Goal: Task Accomplishment & Management: Use online tool/utility

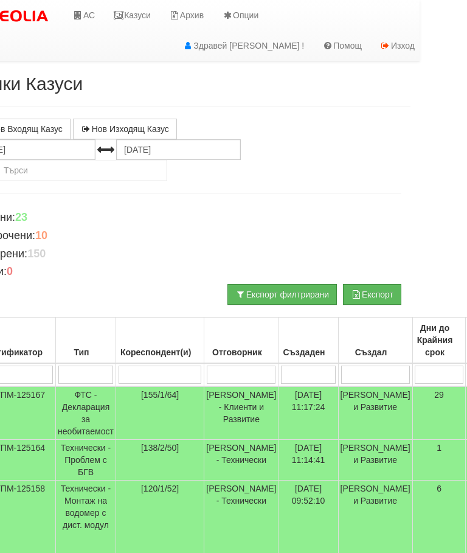
scroll to position [0, 48]
click at [152, 10] on link "Казуси" at bounding box center [131, 15] width 56 height 30
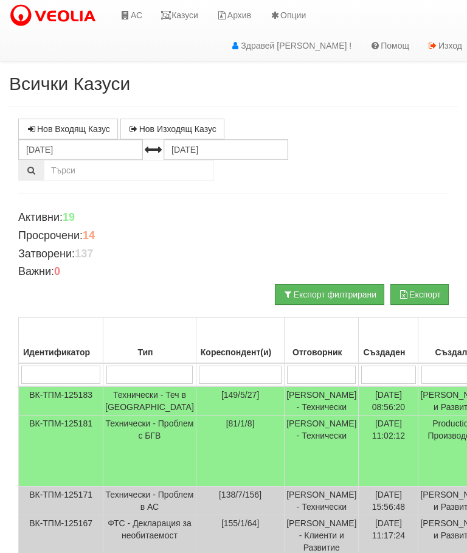
click at [144, 371] on input "search" at bounding box center [150, 375] width 87 height 18
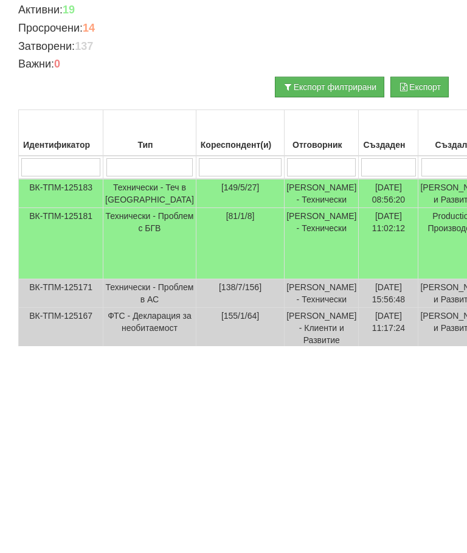
type input "Т"
type input "Те"
type input "Тех"
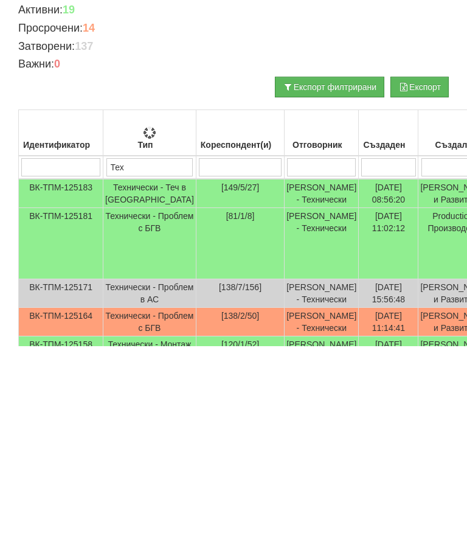
type input "Тех"
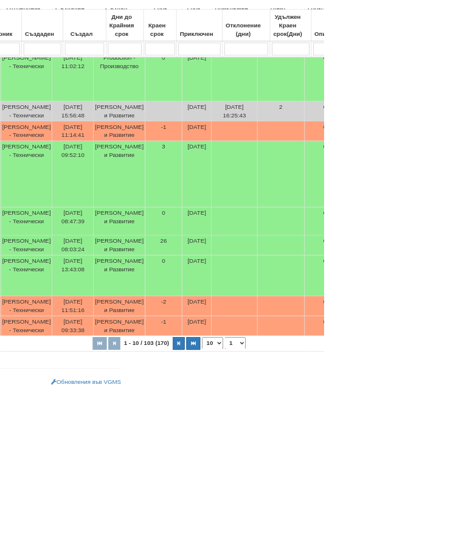
scroll to position [498, 284]
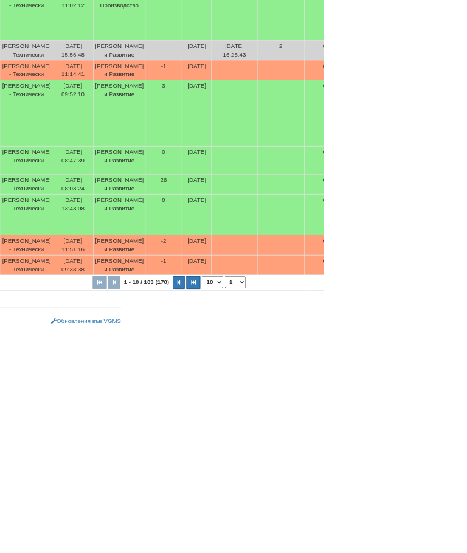
type input "Тех"
click at [269, 474] on button "button" at bounding box center [279, 483] width 20 height 18
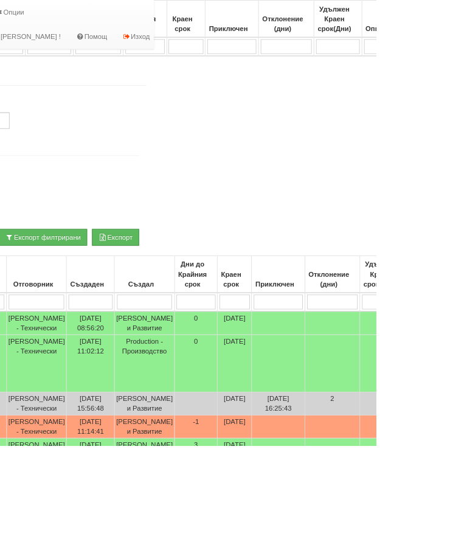
select select "11"
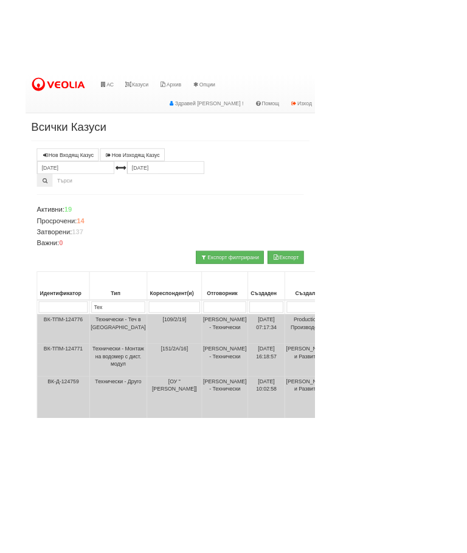
scroll to position [0, 6]
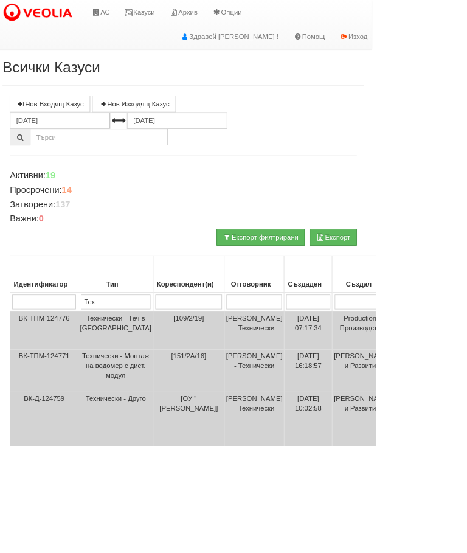
click at [192, 10] on link "Казуси" at bounding box center [173, 15] width 56 height 30
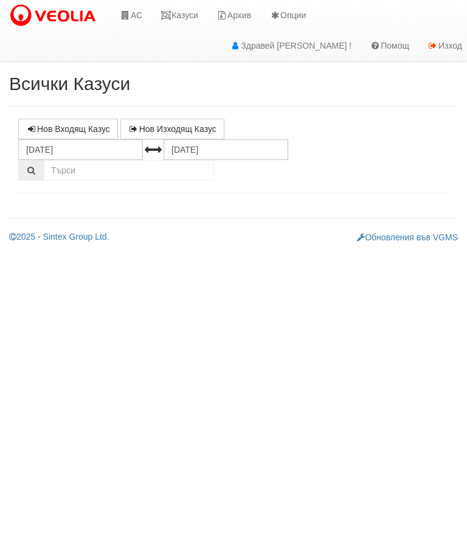
select select "10"
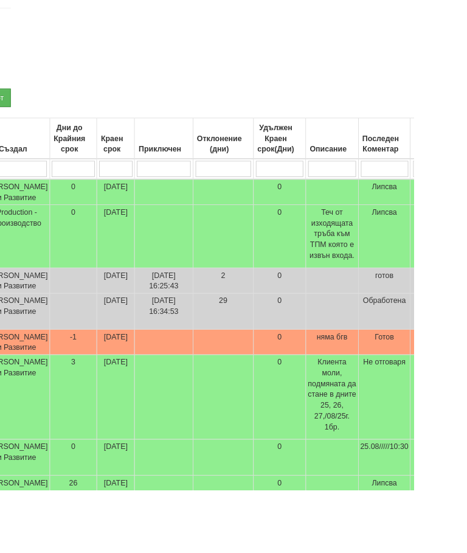
scroll to position [184, 436]
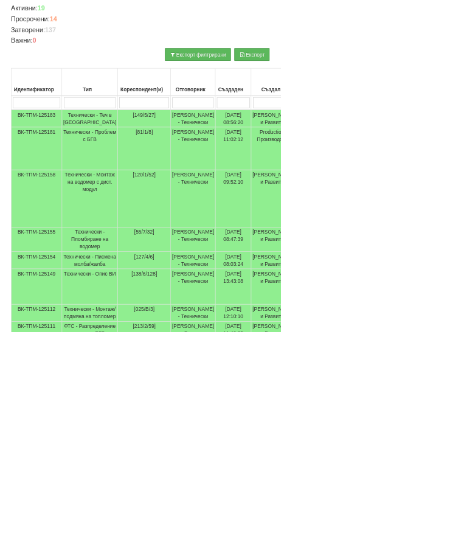
scroll to position [204, 0]
select select "17"
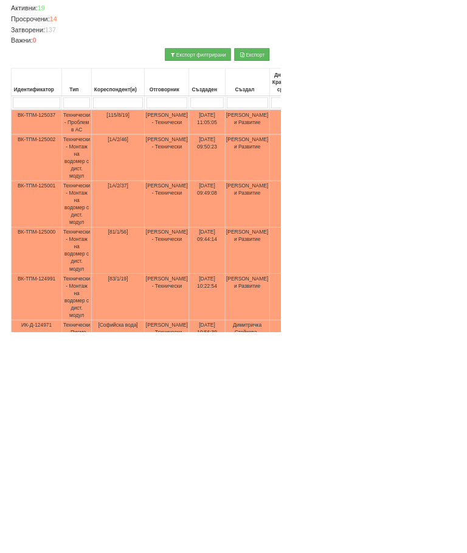
click at [138, 331] on td "Технически - Монтаж на водомер с дист. модул" at bounding box center [127, 339] width 49 height 77
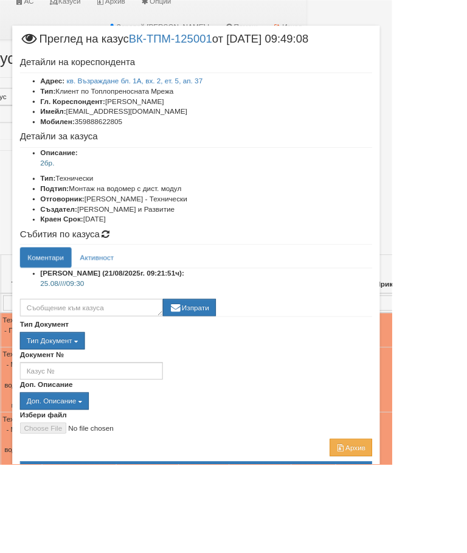
scroll to position [12, 102]
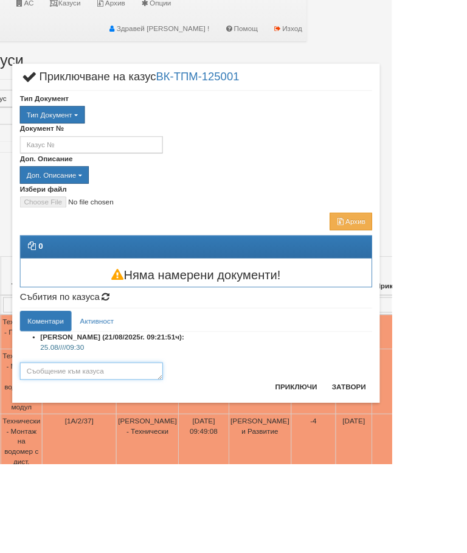
click at [147, 442] on textarea at bounding box center [109, 442] width 170 height 21
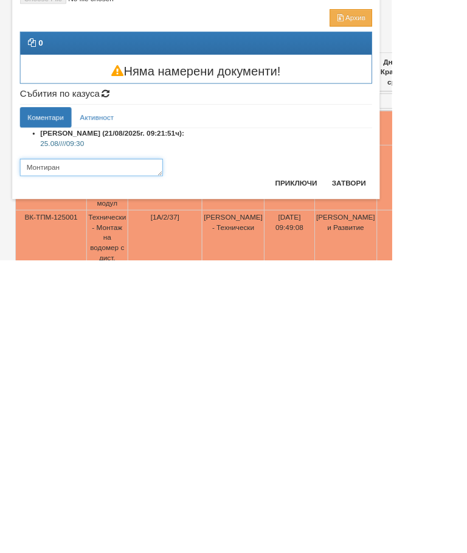
type textarea "Монтиран"
click at [385, 452] on button "Приключи" at bounding box center [353, 461] width 65 height 19
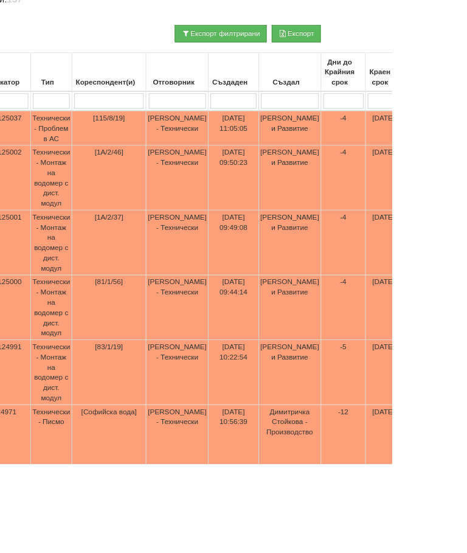
scroll to position [254, 0]
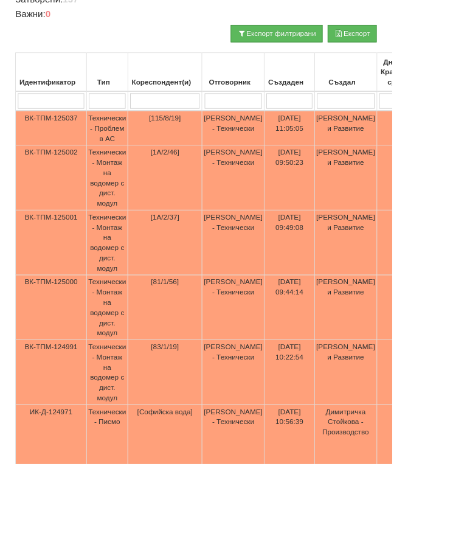
click at [137, 289] on td "Технически - Монтаж на водомер с дист. модул" at bounding box center [127, 289] width 49 height 77
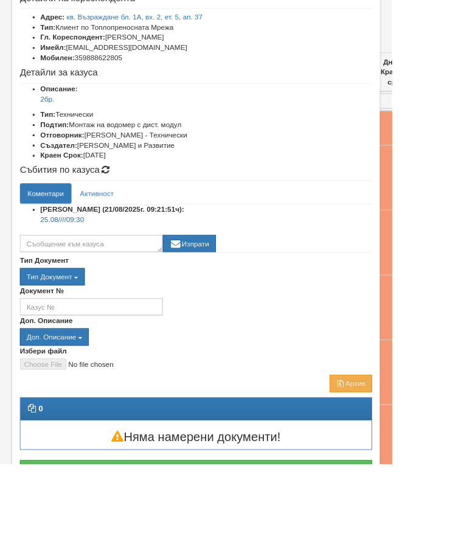
scroll to position [75, 0]
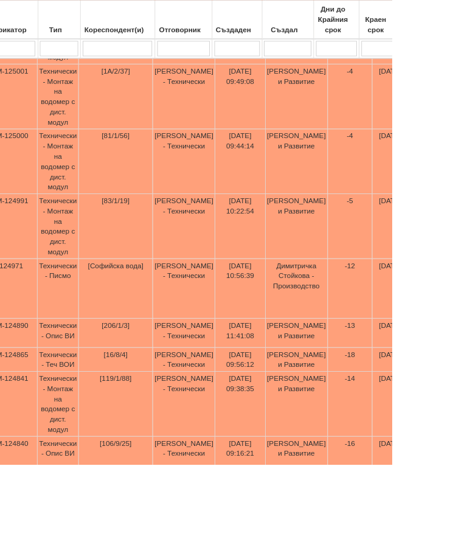
scroll to position [422, 59]
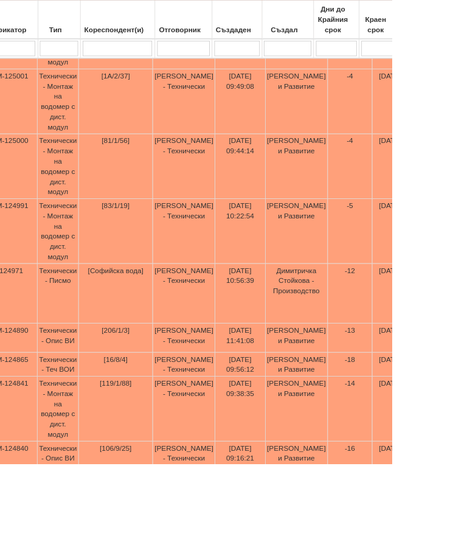
select select "1"
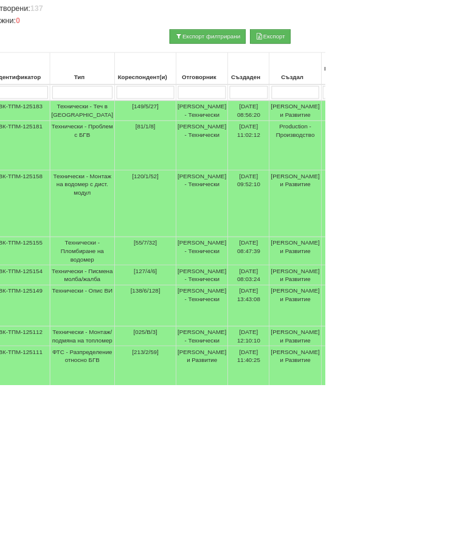
scroll to position [242, 0]
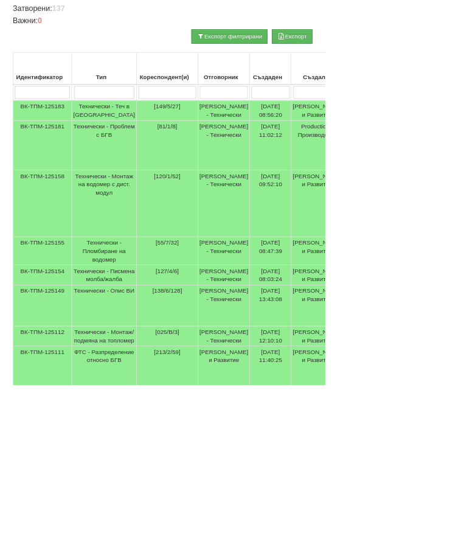
click at [150, 379] on td "Технически - Пломбиране на водомер" at bounding box center [149, 361] width 93 height 41
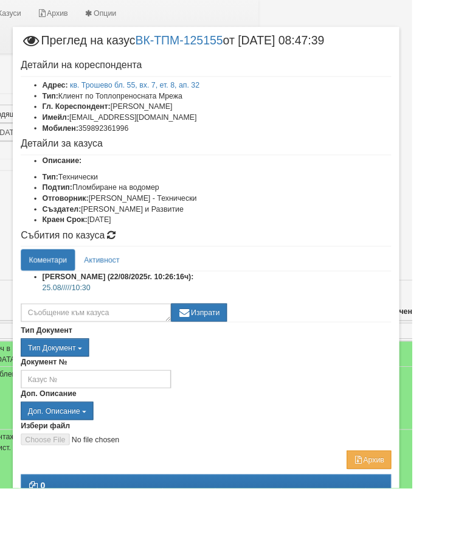
scroll to position [3, 177]
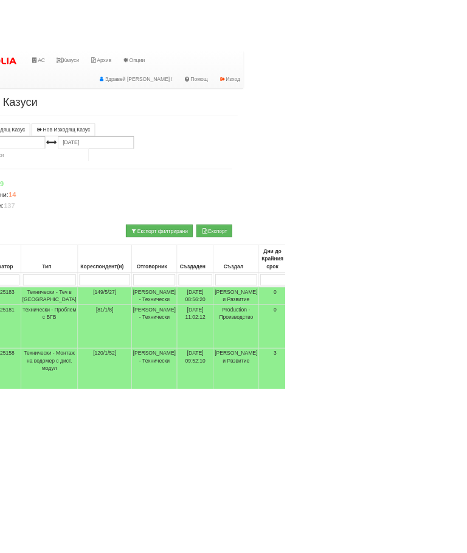
scroll to position [0, 46]
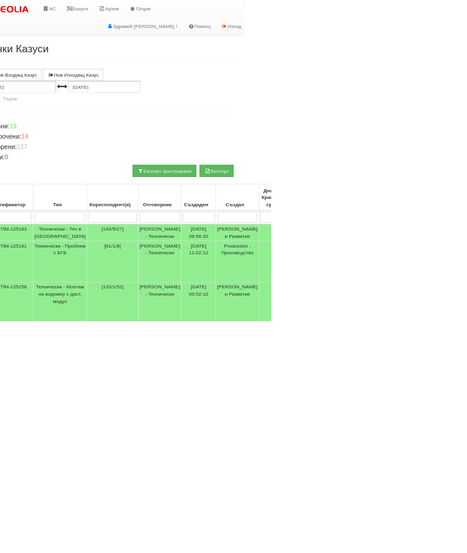
click at [152, 10] on link "Казуси" at bounding box center [134, 15] width 56 height 30
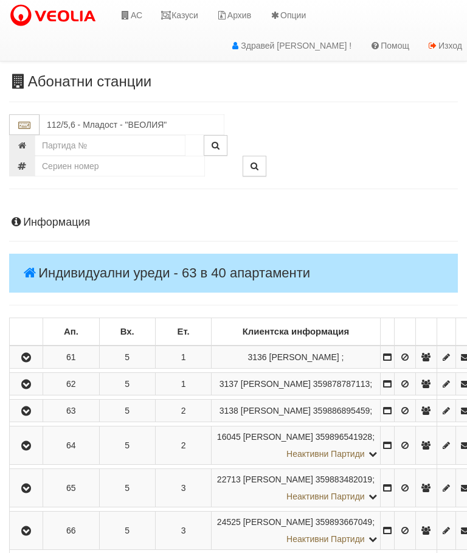
scroll to position [440, 0]
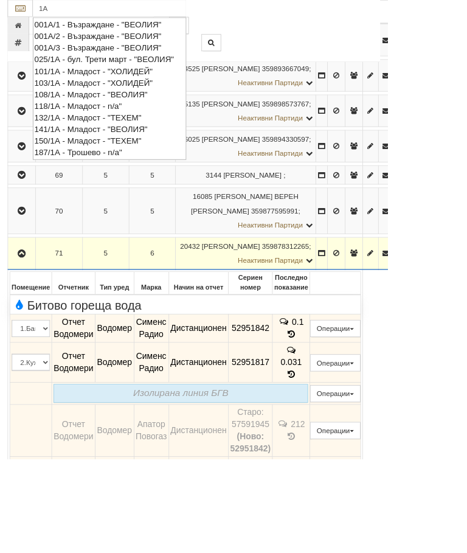
click at [129, 23] on div "001А/1 - Възраждане - "ВЕОЛИЯ"" at bounding box center [131, 30] width 181 height 14
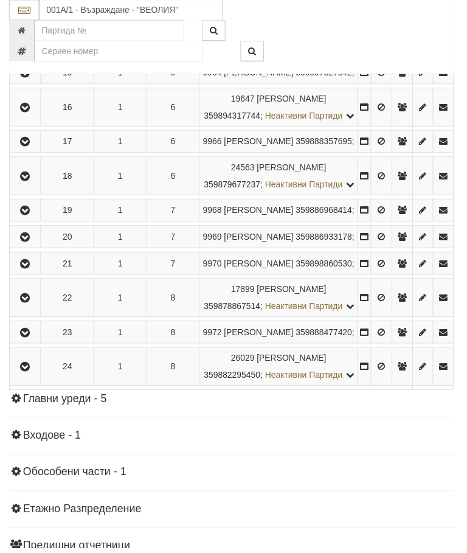
scroll to position [767, 0]
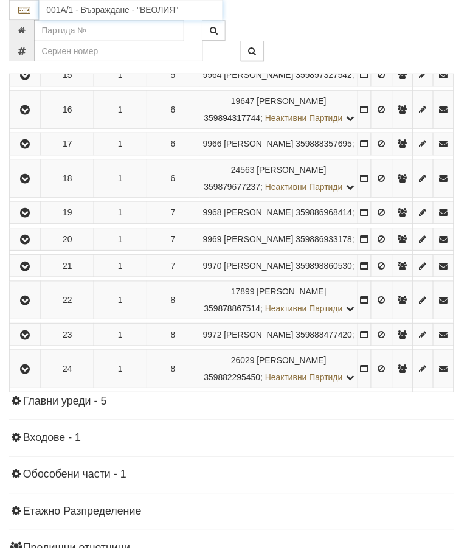
click at [107, 10] on input "001А/1 - Възраждане - "ВЕОЛИЯ"" at bounding box center [132, 10] width 185 height 21
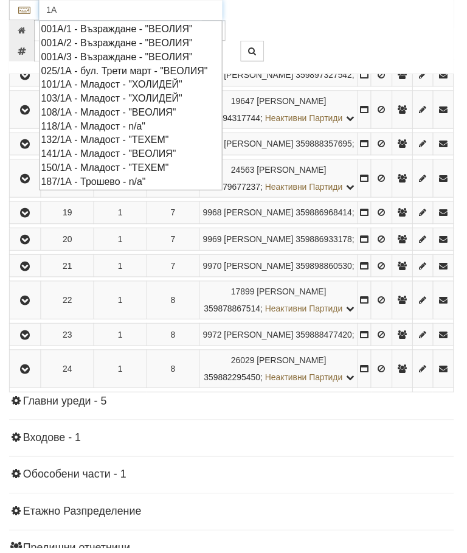
click at [118, 40] on div "001А/2 - Възраждане - "ВЕОЛИЯ"" at bounding box center [131, 44] width 181 height 14
type input "001А/2 - Възраждане - "ВЕОЛИЯ""
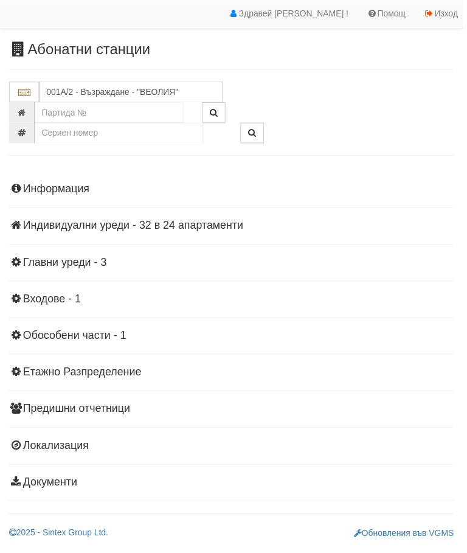
scroll to position [21, 0]
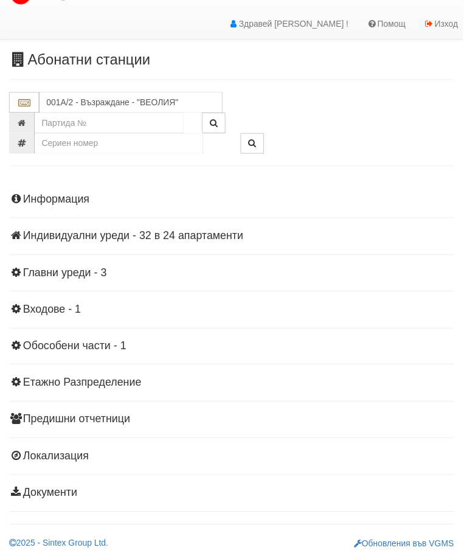
click at [122, 230] on div "Информация Параметри Брой Апартаменти: 24 Ползватели 07/2025 75 % 0 % 55" at bounding box center [233, 348] width 449 height 336
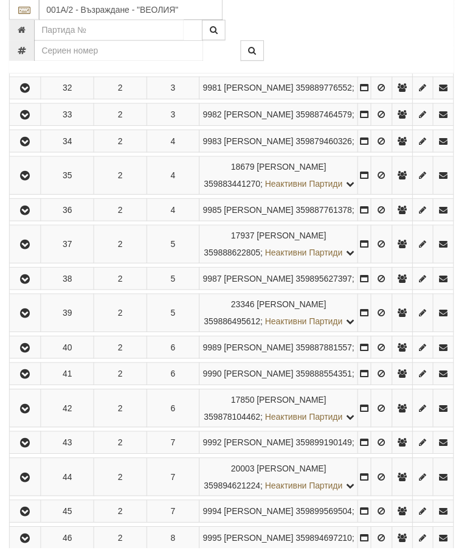
scroll to position [551, 0]
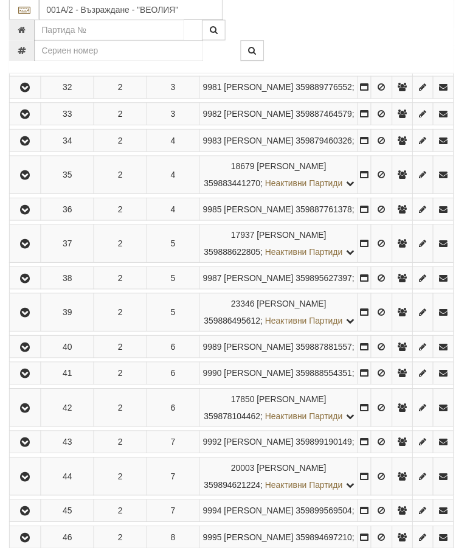
click at [33, 251] on icon "button" at bounding box center [25, 246] width 15 height 9
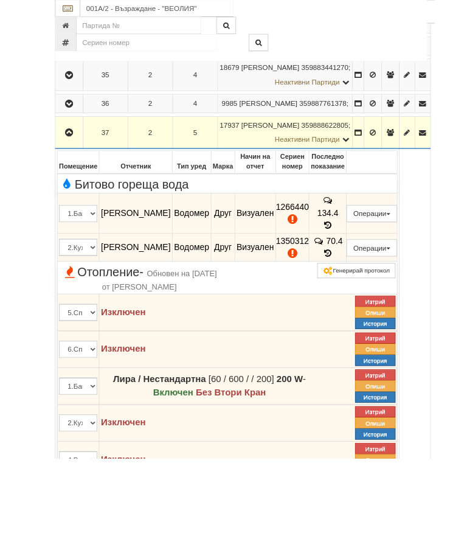
scroll to position [712, 0]
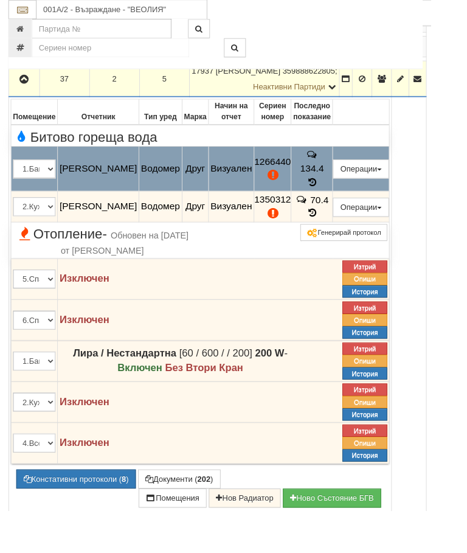
click at [0, 0] on button "Подмяна" at bounding box center [0, 0] width 0 height 0
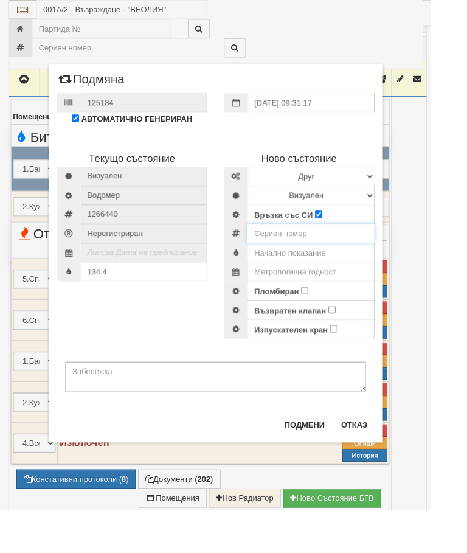
click at [317, 253] on input "number" at bounding box center [337, 253] width 138 height 21
type input "52951858"
click at [406, 210] on select "Визуален Дистанционен Изолирана линия БГВ Няма Oтклонение БГВ Няма Щранг БГВ" at bounding box center [337, 211] width 138 height 21
select select "2"
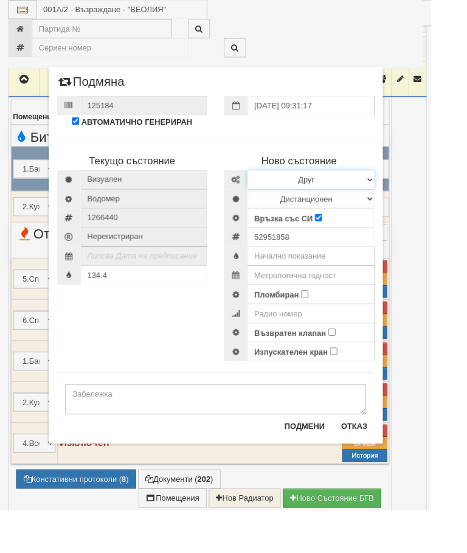
click at [406, 189] on select "Избери Марка и модел Апатор Повогаз Друг Кундис Радио Сименс Визуален Сименс Ра…" at bounding box center [337, 194] width 138 height 21
select select "ed08aeea-bb71-eb11-810c-b7de96689bdf"
click at [345, 275] on input "text" at bounding box center [337, 277] width 138 height 21
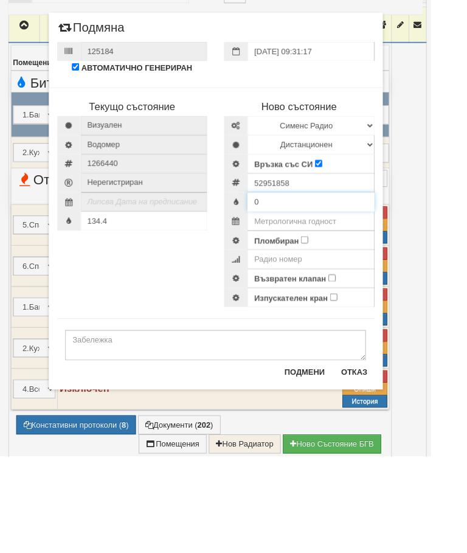
type input "0"
click at [366, 288] on input "text" at bounding box center [337, 298] width 138 height 21
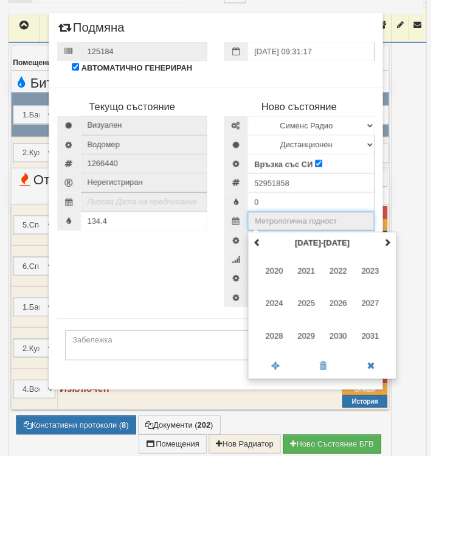
click at [427, 313] on th at bounding box center [420, 322] width 15 height 18
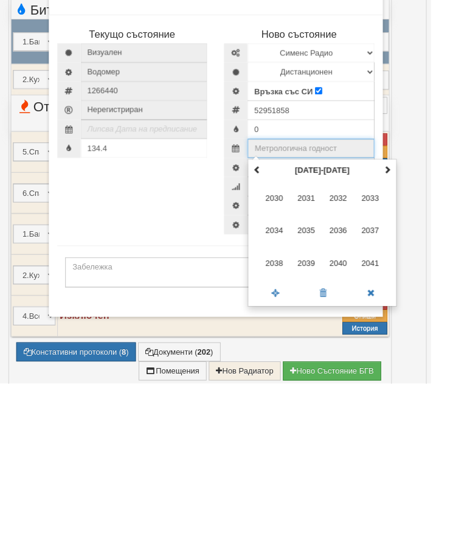
click at [349, 371] on span "2035" at bounding box center [332, 387] width 33 height 33
type input "2035"
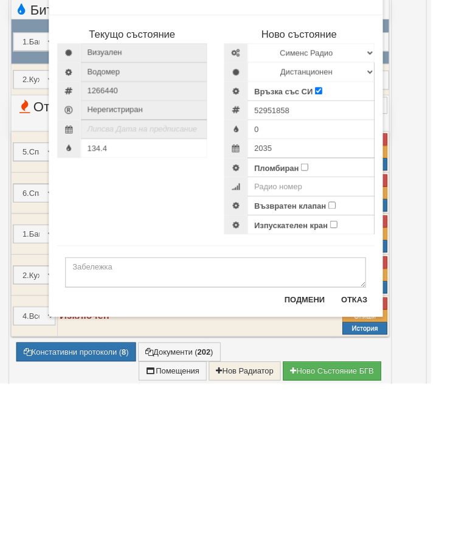
scroll to position [850, 0]
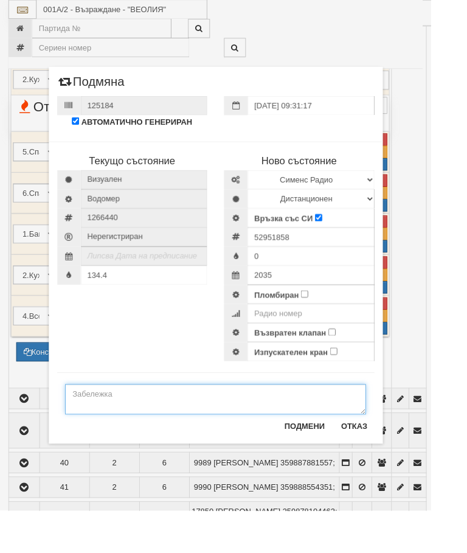
click at [124, 427] on textarea at bounding box center [234, 432] width 326 height 33
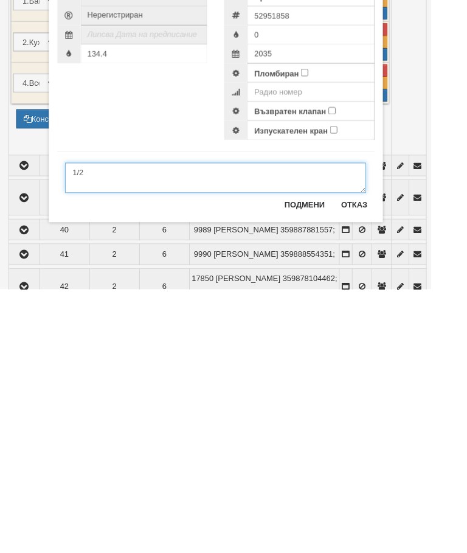
type textarea "1/2"
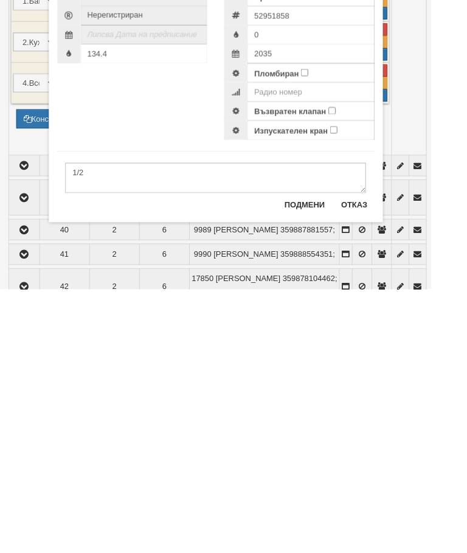
click at [334, 315] on input "Пломбиран" at bounding box center [330, 319] width 8 height 8
checkbox input "true"
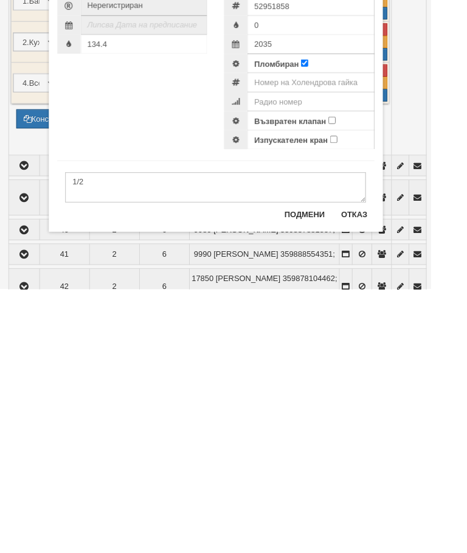
scroll to position [1103, 0]
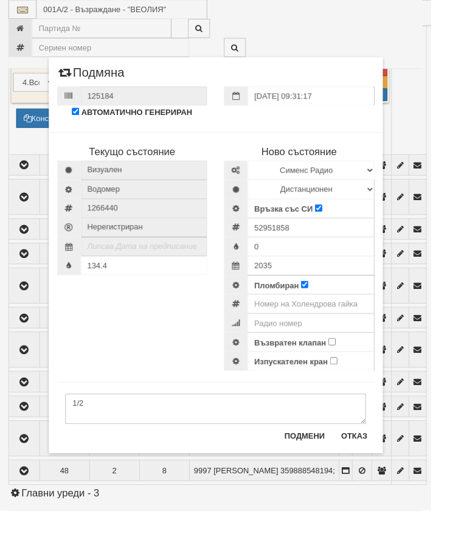
click at [364, 368] on input "Възвратен клапан" at bounding box center [360, 370] width 8 height 8
checkbox input "true"
click at [383, 326] on input "number" at bounding box center [337, 329] width 138 height 21
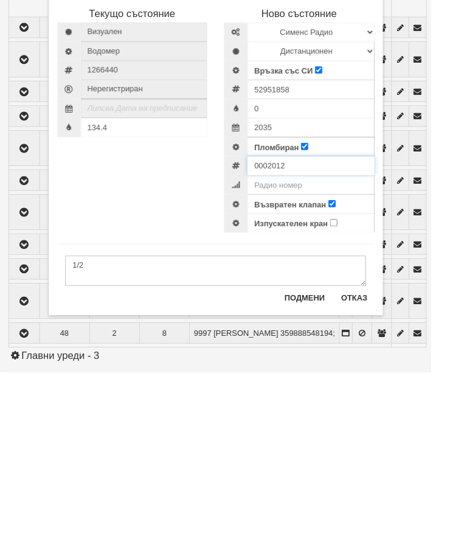
type input "0002012"
click at [153, 278] on input "134.4" at bounding box center [157, 288] width 138 height 21
type input "136.8"
click at [343, 463] on button "Подмени" at bounding box center [330, 472] width 58 height 19
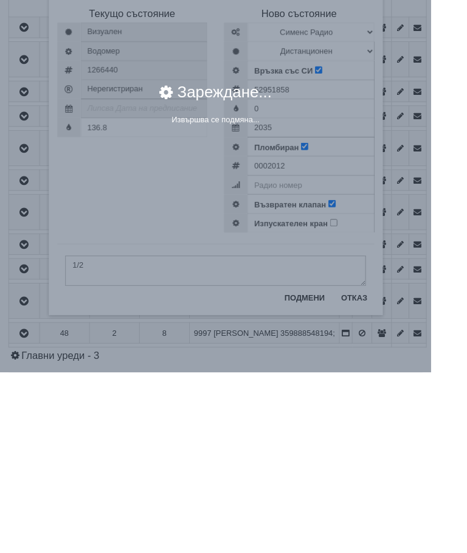
scroll to position [1253, 0]
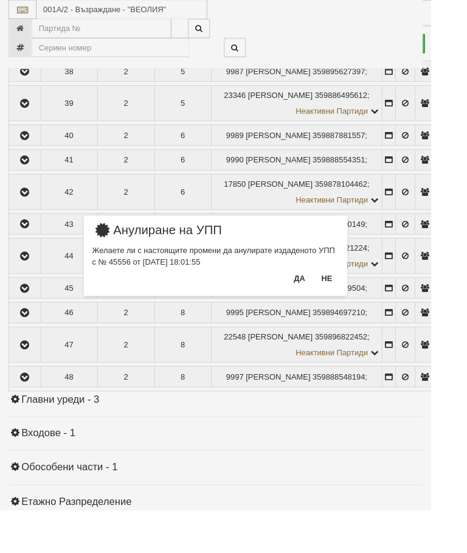
click at [338, 299] on button "Да" at bounding box center [324, 301] width 27 height 19
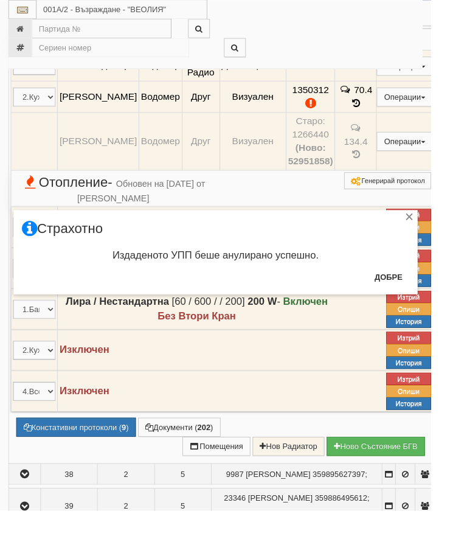
click at [438, 300] on button "Добре" at bounding box center [421, 299] width 45 height 19
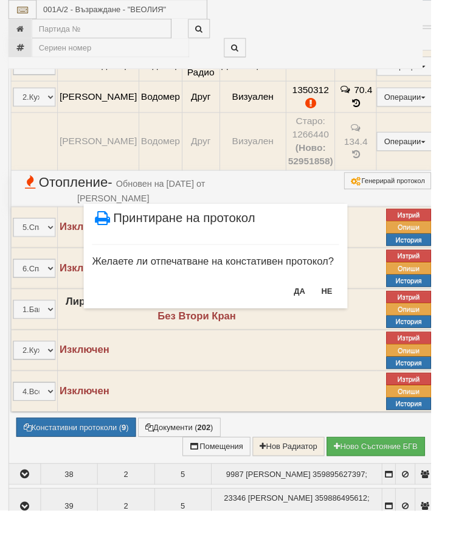
click at [368, 316] on button "НЕ" at bounding box center [354, 315] width 26 height 19
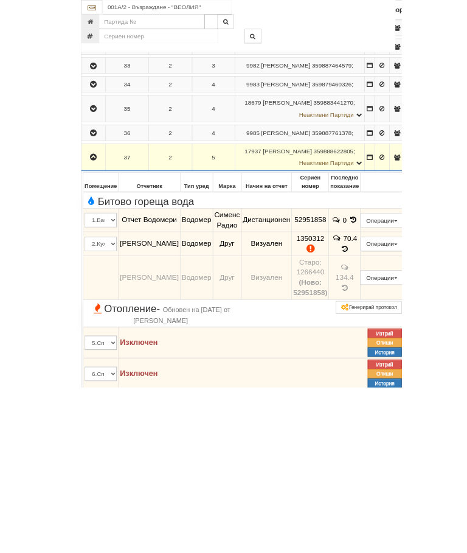
scroll to position [726, 0]
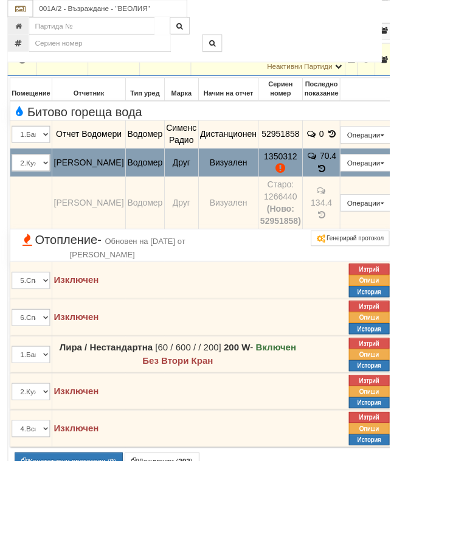
click at [0, 0] on button "Подмяна" at bounding box center [0, 0] width 0 height 0
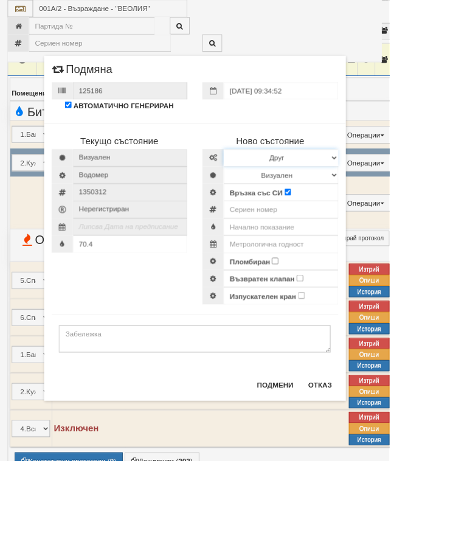
click at [406, 186] on select "Избери Марка и модел Апатор Повогаз Друг Кундис Радио Сименс Визуален Сименс Ра…" at bounding box center [337, 189] width 138 height 21
select select "ed08aeea-bb71-eb11-810c-b7de96689bdf"
click at [406, 209] on select "Визуален Дистанционен Изолирана линия БГВ Няма Oтклонение БГВ Няма Щранг БГВ" at bounding box center [337, 210] width 138 height 21
select select "2"
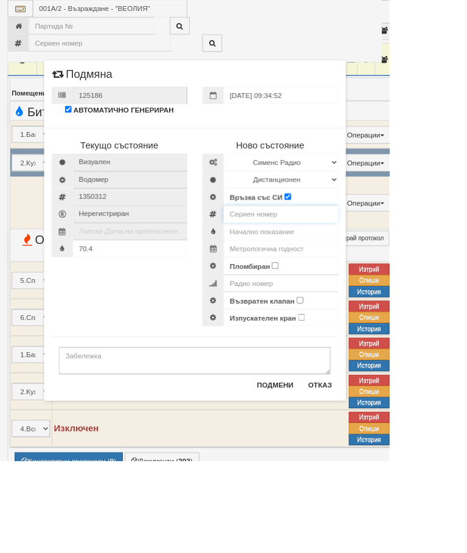
click at [363, 259] on input "number" at bounding box center [337, 257] width 138 height 21
type input "52951856"
click at [386, 278] on input "text" at bounding box center [337, 277] width 138 height 21
type input "0.082"
click at [395, 295] on input "text" at bounding box center [337, 298] width 138 height 21
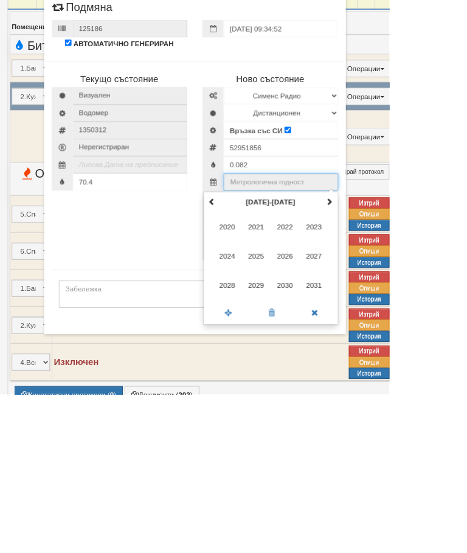
click at [400, 317] on span at bounding box center [395, 321] width 9 height 9
click at [324, 371] on span "2035" at bounding box center [307, 387] width 33 height 33
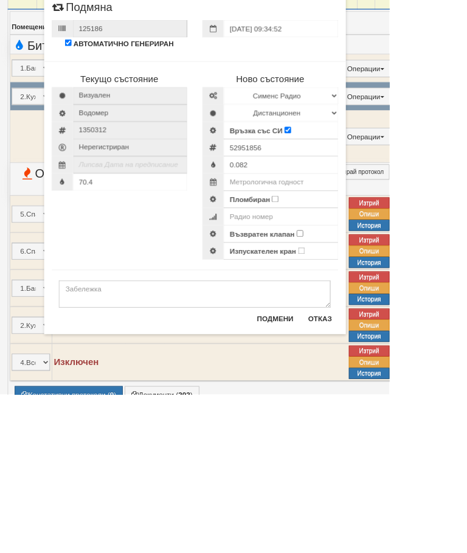
type input "2035"
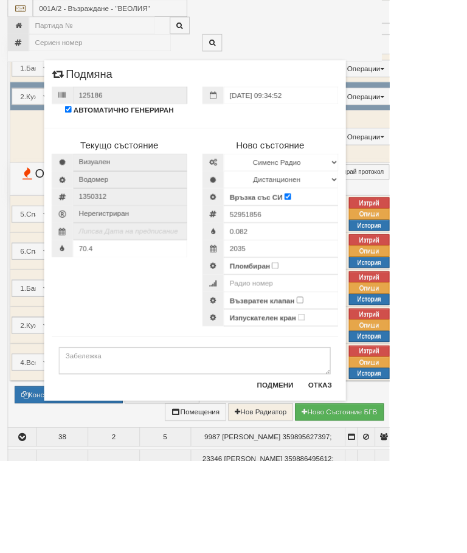
click at [334, 315] on input "Пломбиран" at bounding box center [330, 319] width 8 height 8
checkbox input "true"
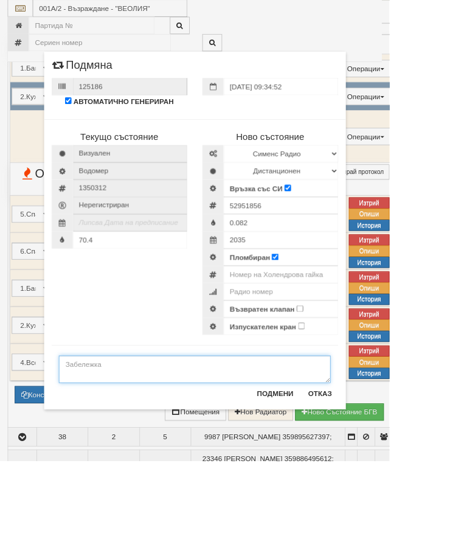
click at [147, 442] on textarea at bounding box center [234, 443] width 326 height 33
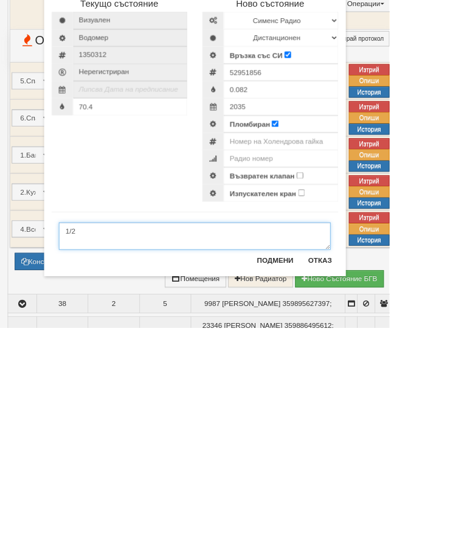
type textarea "1/2"
click at [406, 319] on input "number" at bounding box center [337, 329] width 138 height 21
click at [364, 366] on input "Възвратен клапан" at bounding box center [360, 370] width 8 height 8
checkbox input "true"
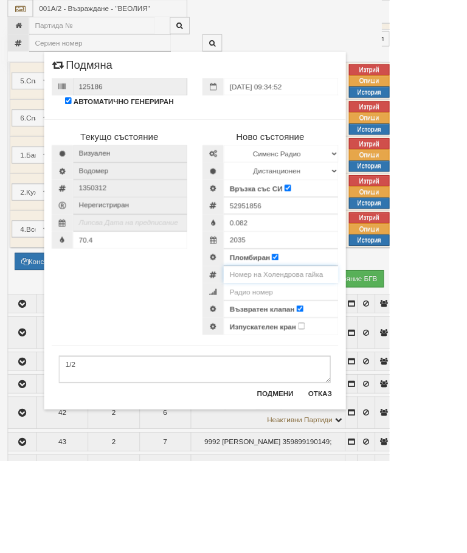
click at [404, 324] on input "number" at bounding box center [337, 329] width 138 height 21
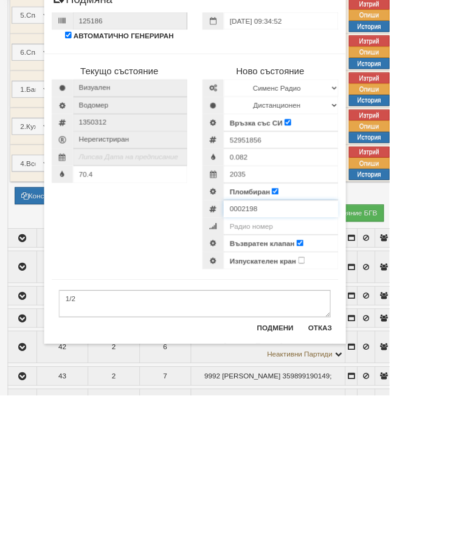
type input "0002198"
click at [174, 278] on input "70.4" at bounding box center [157, 288] width 138 height 21
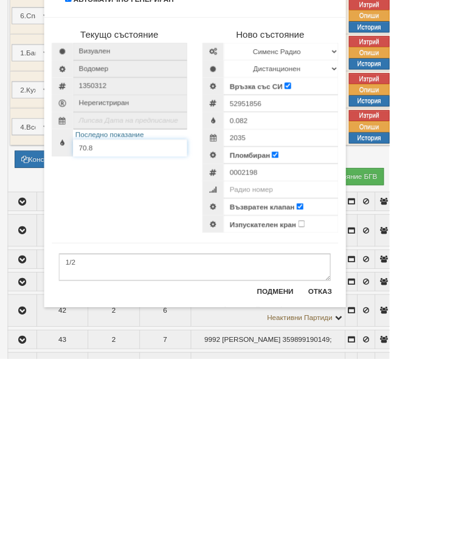
type input "70.8"
click at [360, 463] on button "Подмени" at bounding box center [330, 472] width 58 height 19
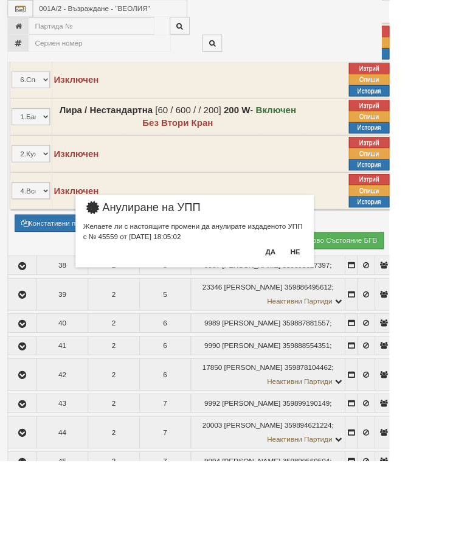
click at [338, 301] on button "Да" at bounding box center [324, 301] width 27 height 19
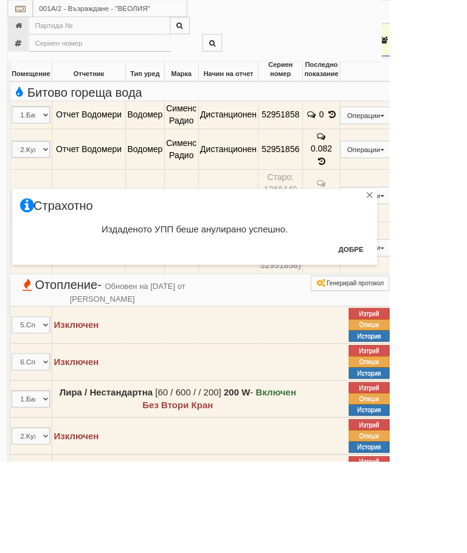
scroll to position [746, 0]
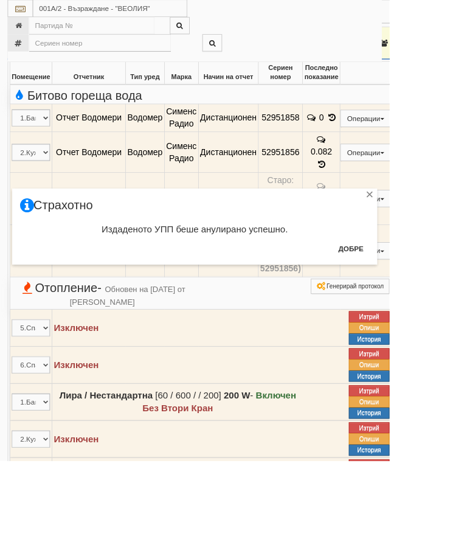
click at [444, 293] on button "Добре" at bounding box center [421, 298] width 45 height 19
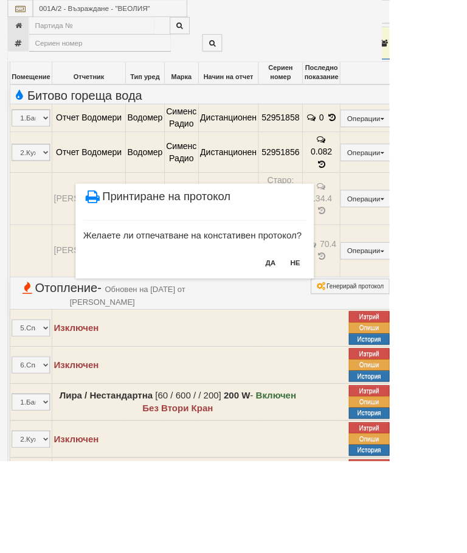
click at [368, 314] on button "НЕ" at bounding box center [354, 315] width 26 height 19
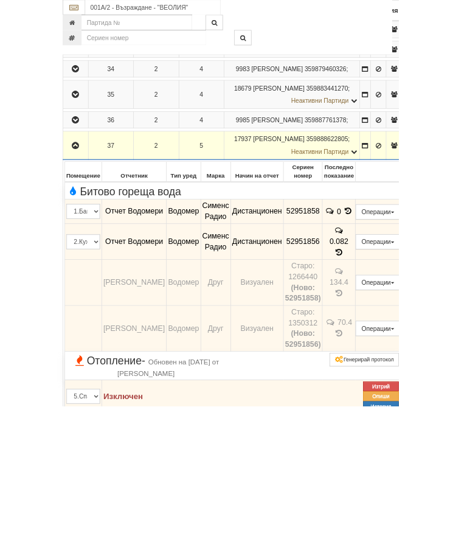
scroll to position [700, 0]
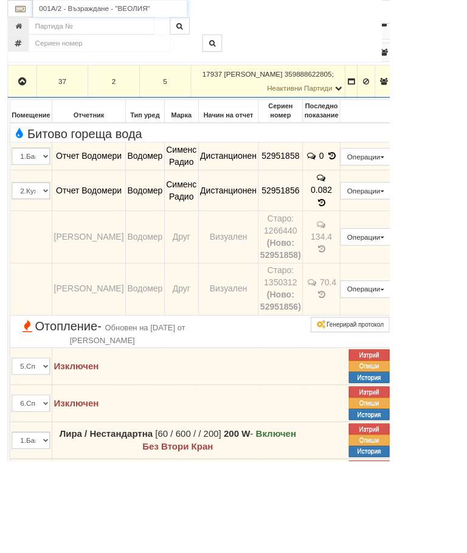
click at [141, 7] on input "001А/2 - Възраждане - "ВЕОЛИЯ"" at bounding box center [132, 10] width 185 height 21
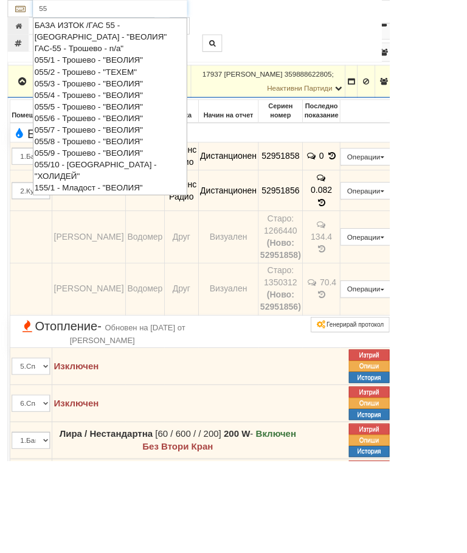
click at [115, 149] on div "055/7 - Трошево - "ВЕОЛИЯ"" at bounding box center [131, 156] width 181 height 14
type input "055/7 - Трошево - "ВЕОЛИЯ""
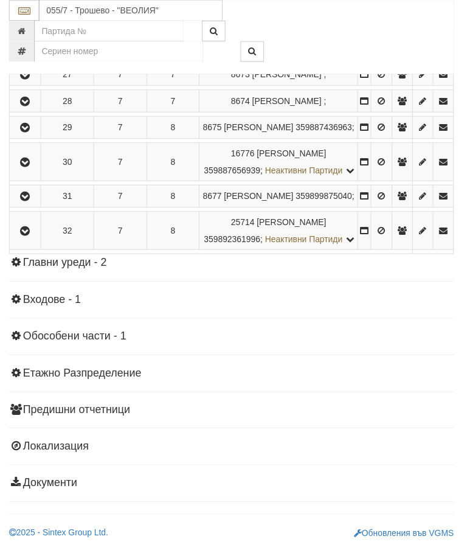
scroll to position [1210, 0]
click at [33, 237] on icon "button" at bounding box center [25, 233] width 15 height 9
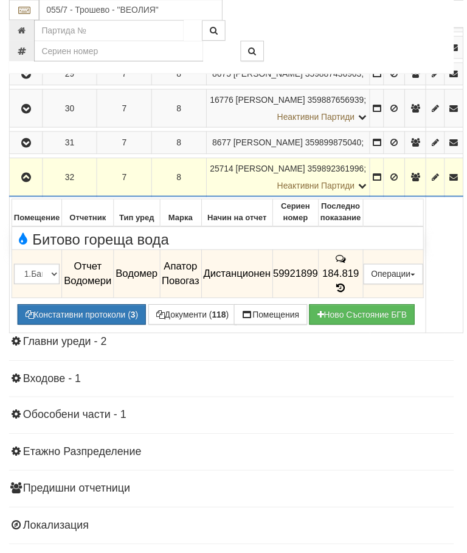
scroll to position [1111, 0]
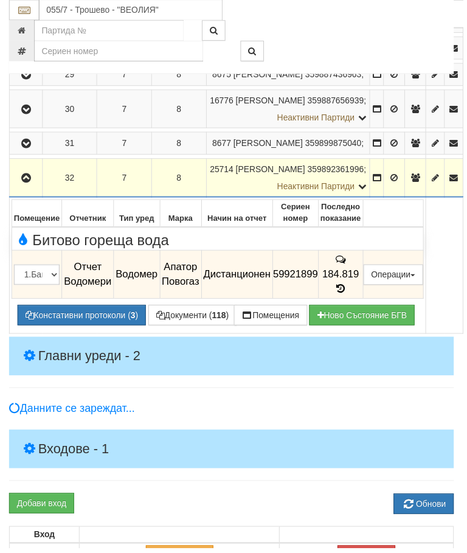
click at [312, 379] on h4 "Главни уреди - 2" at bounding box center [233, 359] width 449 height 39
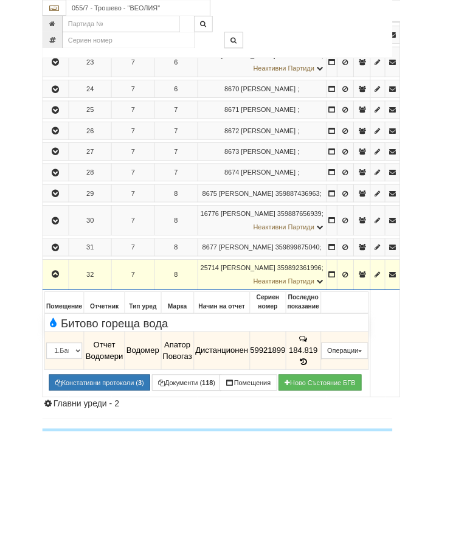
scroll to position [971, 0]
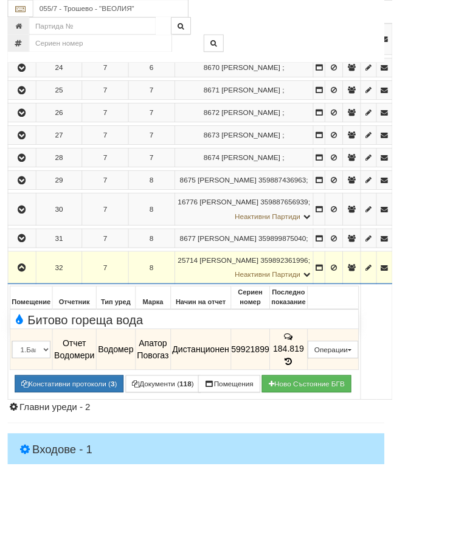
click at [366, 441] on td "184.819" at bounding box center [343, 417] width 45 height 49
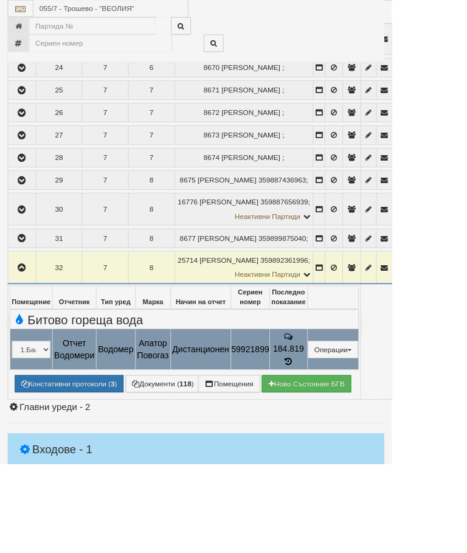
select select "10"
select select "1"
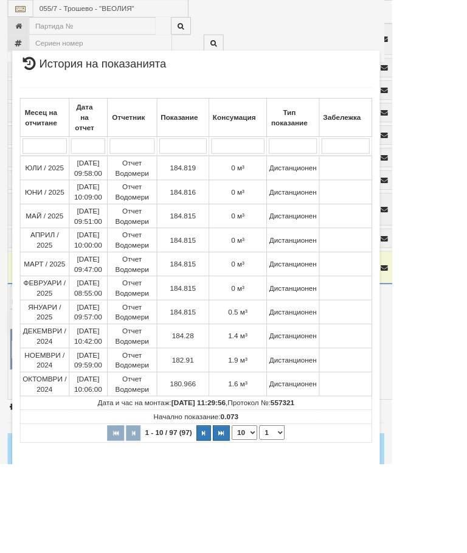
scroll to position [533, 0]
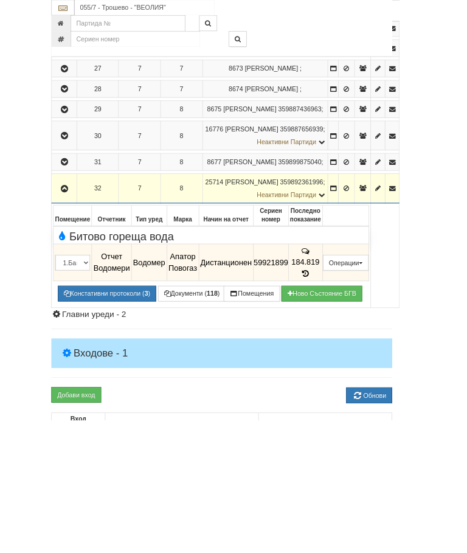
scroll to position [1128, 0]
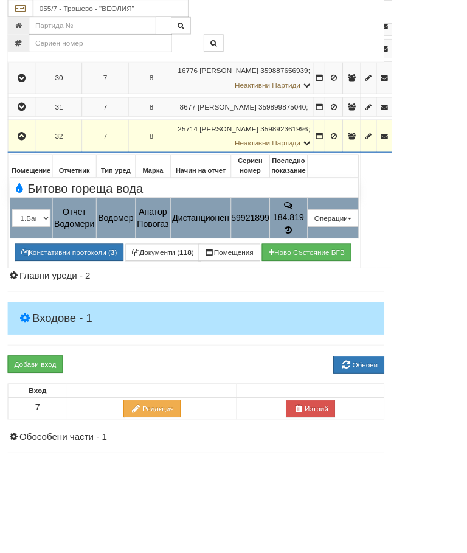
click at [0, 0] on button "Редакция / Протокол" at bounding box center [0, 0] width 0 height 0
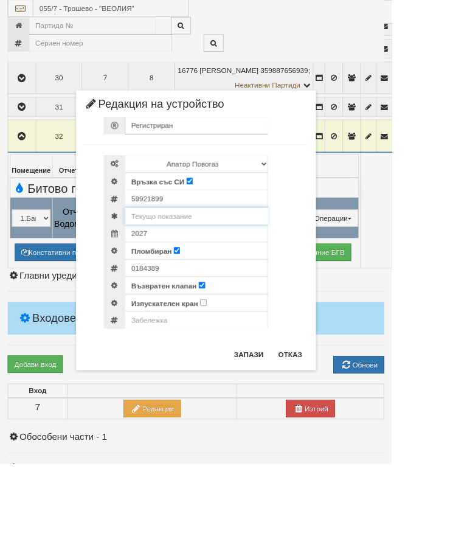
click at [253, 251] on input "text" at bounding box center [234, 257] width 170 height 21
type input "184.8"
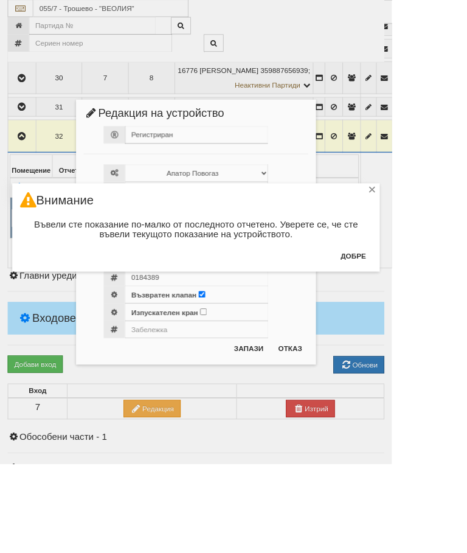
click at [444, 298] on button "Добре" at bounding box center [421, 304] width 45 height 19
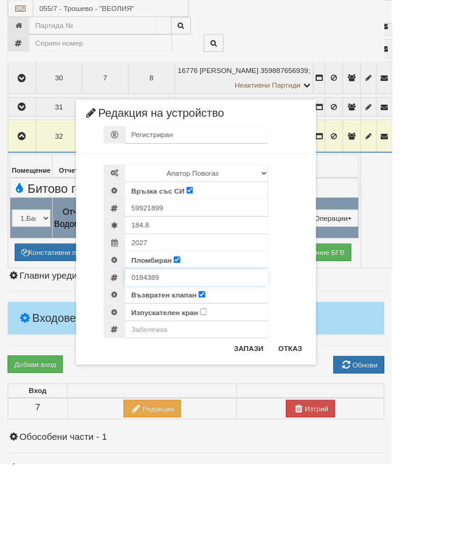
click at [264, 329] on div "0184389" at bounding box center [246, 330] width 244 height 21
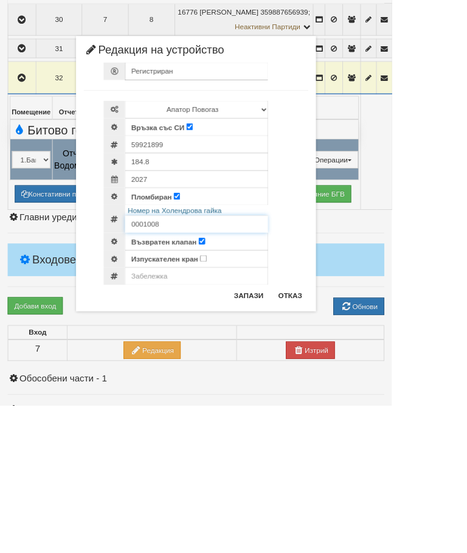
type input "0001008"
click at [321, 412] on button "Запази" at bounding box center [296, 421] width 50 height 19
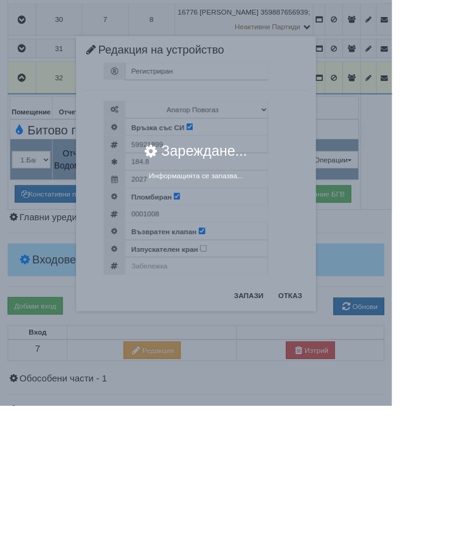
scroll to position [1198, 0]
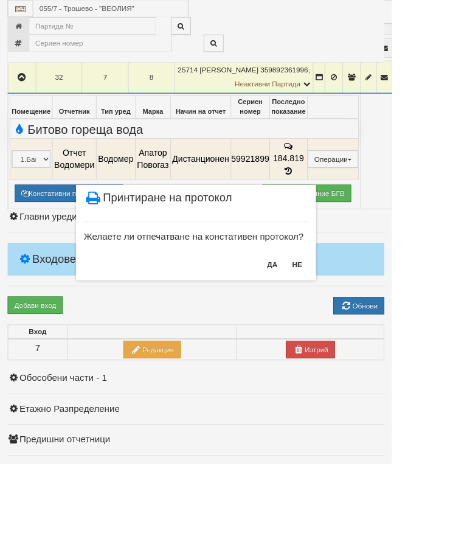
click at [368, 312] on button "НЕ" at bounding box center [354, 315] width 26 height 19
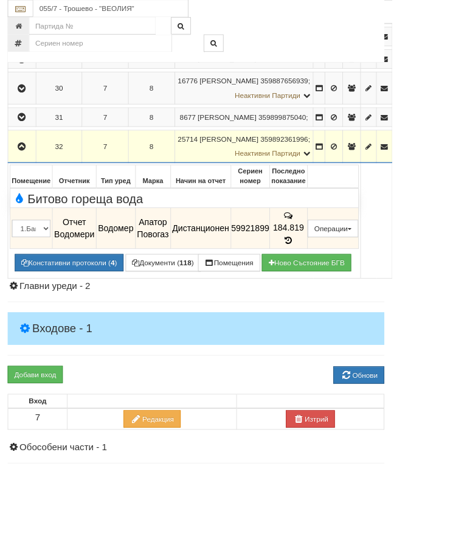
scroll to position [1146, 29]
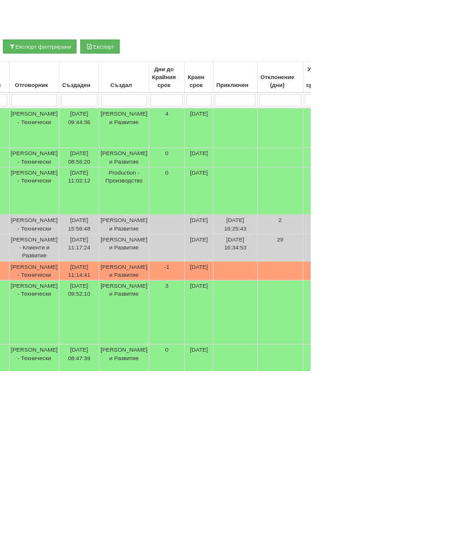
scroll to position [225, 267]
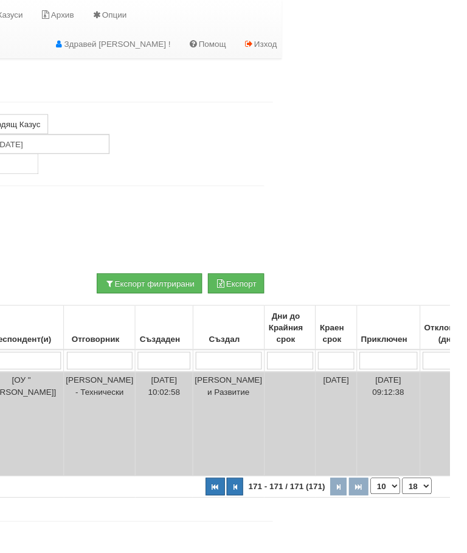
scroll to position [0, 0]
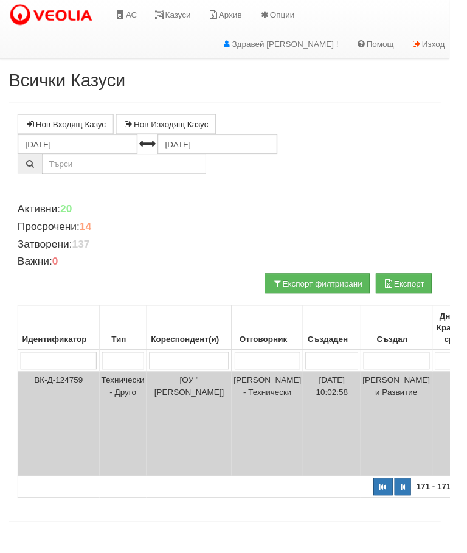
click at [388, 505] on button "button" at bounding box center [398, 506] width 20 height 18
select select "1"
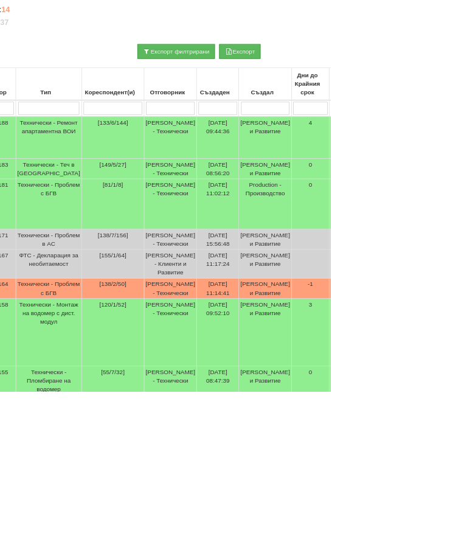
scroll to position [212, 47]
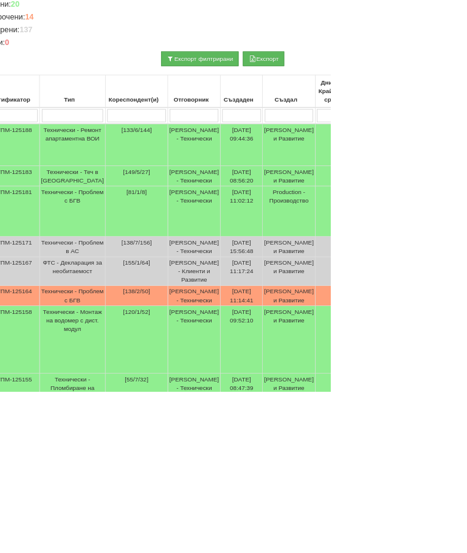
click at [87, 553] on td "Технически - Пломбиране на водомер" at bounding box center [102, 548] width 93 height 41
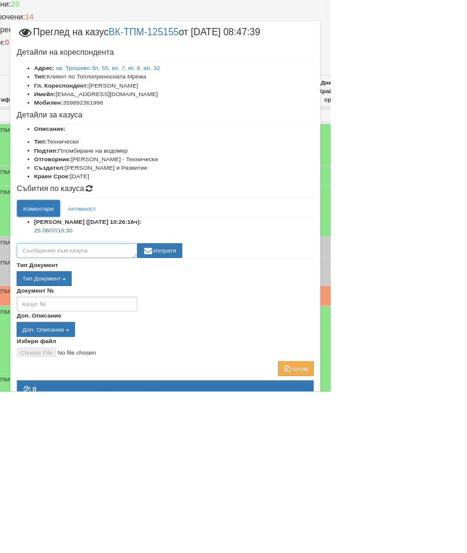
click at [194, 361] on textarea at bounding box center [109, 354] width 170 height 21
type textarea "Готов"
click at [257, 357] on button "Изпрати" at bounding box center [225, 354] width 63 height 21
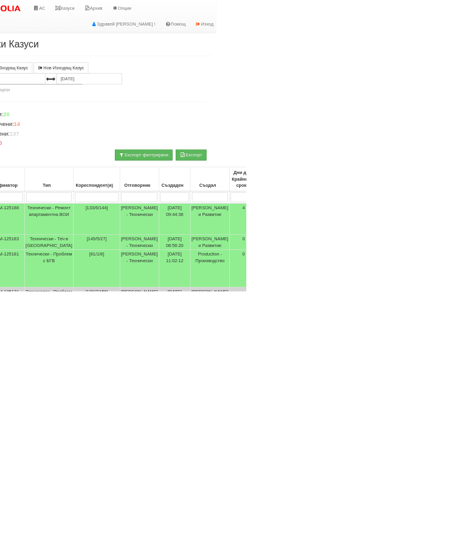
scroll to position [0, 0]
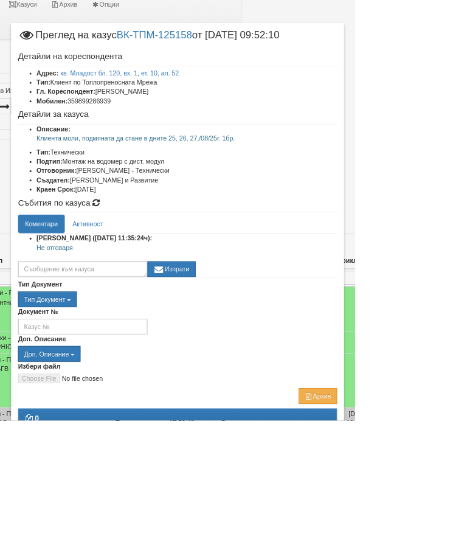
scroll to position [12, 156]
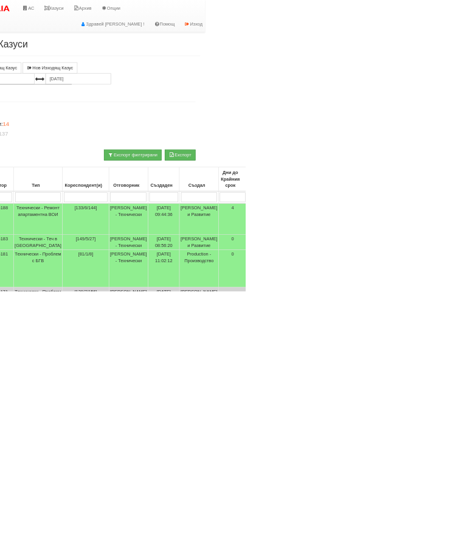
scroll to position [0, 76]
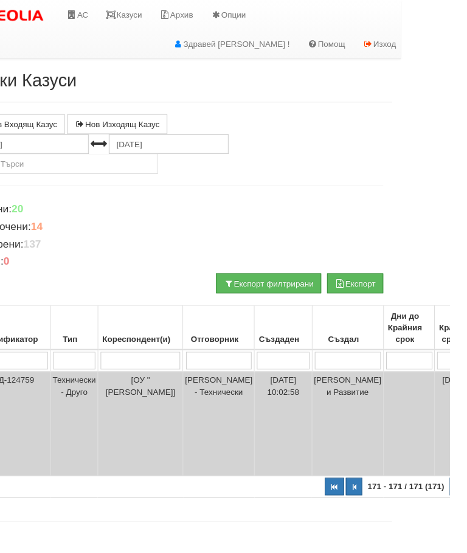
click at [338, 508] on button "button" at bounding box center [348, 506] width 20 height 18
select select "1"
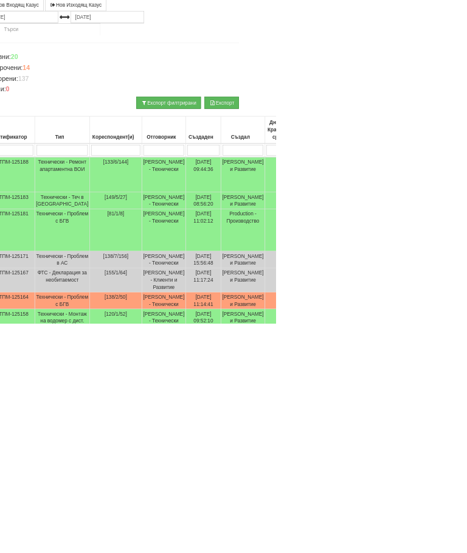
scroll to position [114, 45]
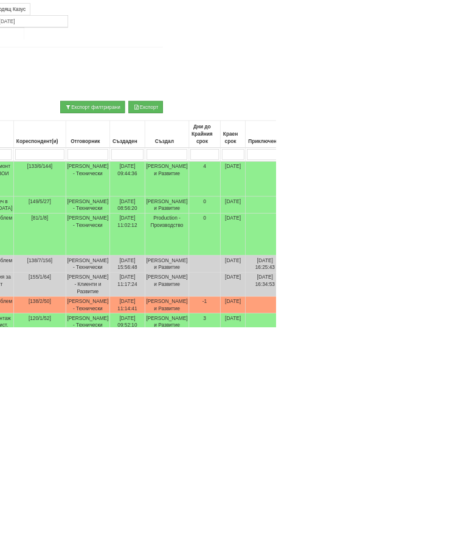
type input "П"
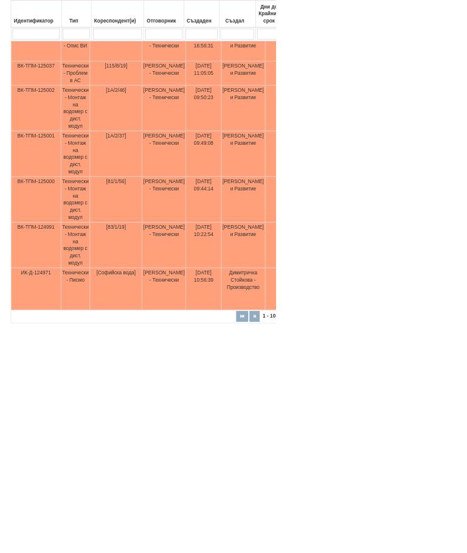
scroll to position [537, 0]
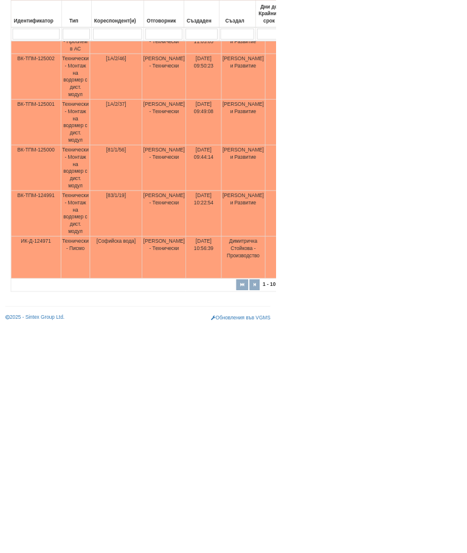
type input "П"
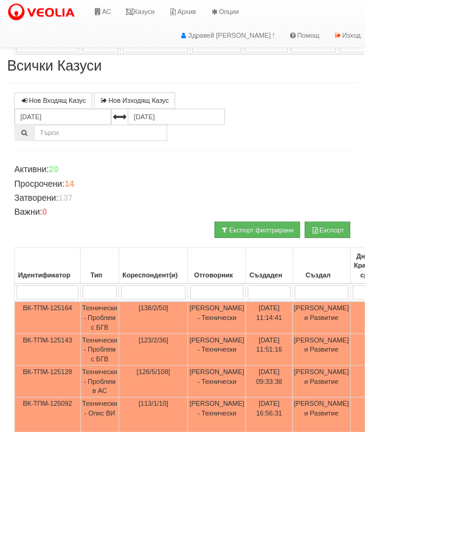
select select "2"
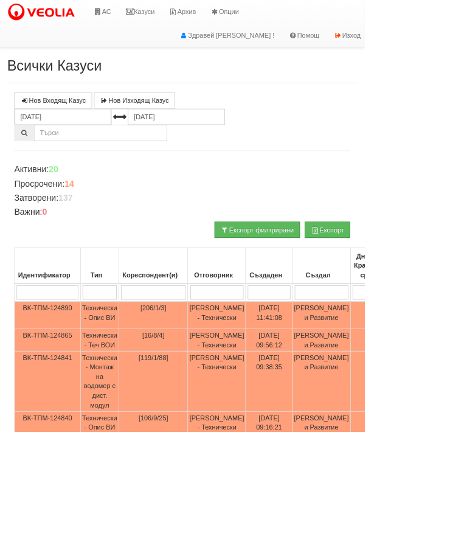
click at [138, 518] on td "Технически - Монтаж на водомер с дист. модул" at bounding box center [127, 488] width 49 height 77
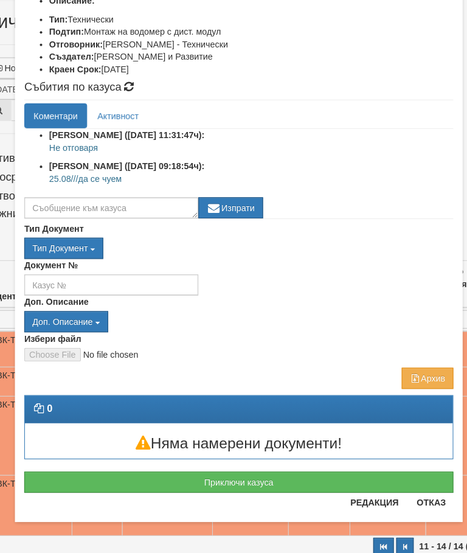
scroll to position [185, 0]
click at [418, 494] on div "Редакция Отказ" at bounding box center [389, 508] width 108 height 29
click at [425, 494] on div "Редакция Отказ" at bounding box center [389, 508] width 108 height 29
click at [418, 494] on button "Отказ" at bounding box center [421, 503] width 43 height 19
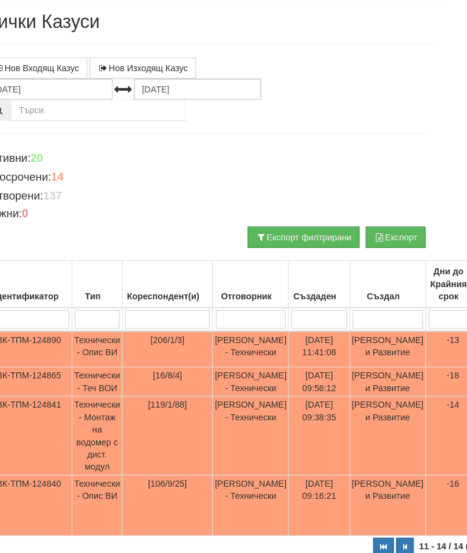
scroll to position [0, 0]
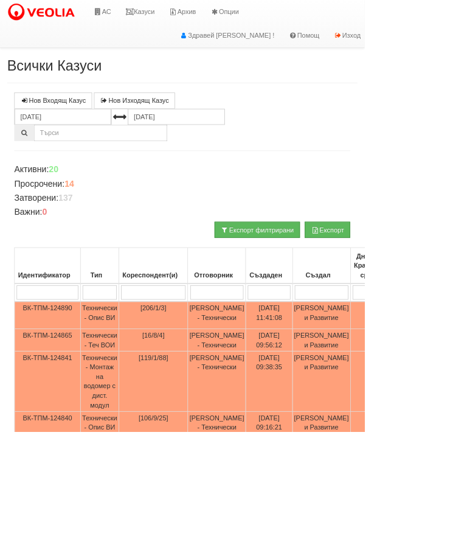
click at [206, 371] on input "search" at bounding box center [196, 375] width 83 height 18
type input "113"
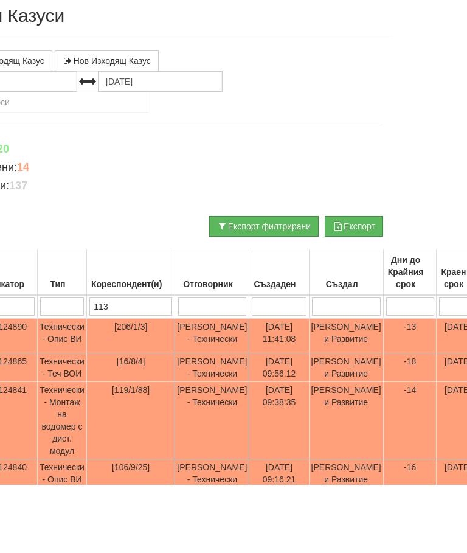
select select "1"
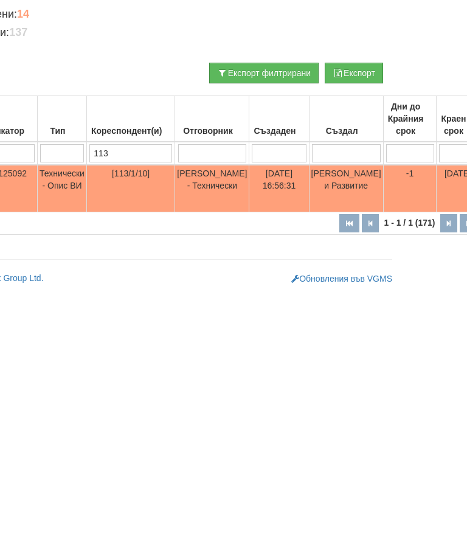
click at [72, 386] on td "Технически - Опис ВИ" at bounding box center [62, 409] width 49 height 47
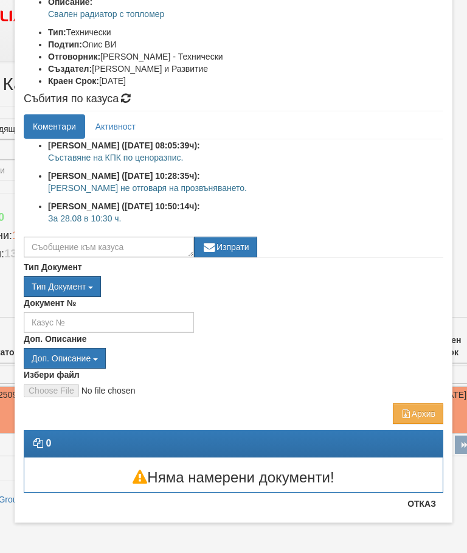
scroll to position [168, 0]
click at [421, 509] on button "Отказ" at bounding box center [421, 503] width 43 height 19
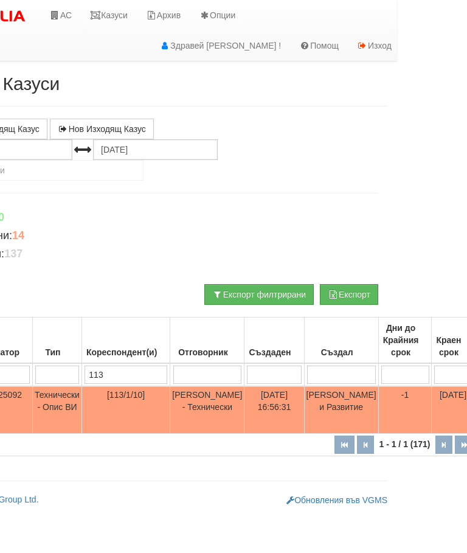
click at [143, 371] on input "113" at bounding box center [126, 375] width 83 height 18
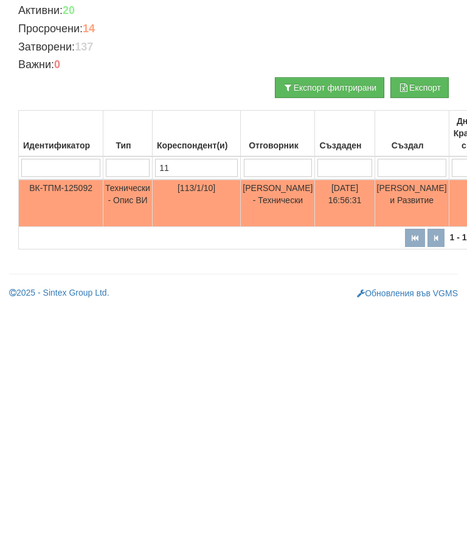
type input "1"
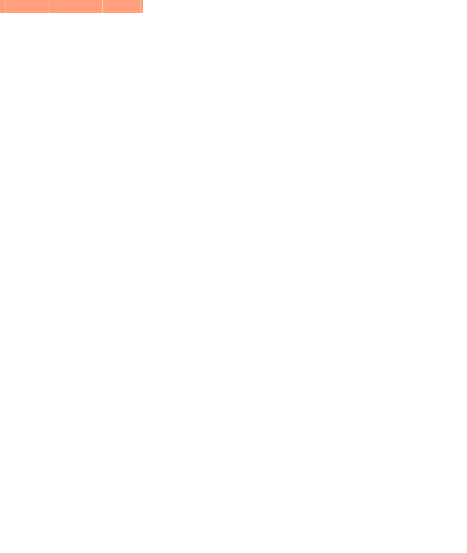
scroll to position [97, 24]
